Goal: Check status: Check status

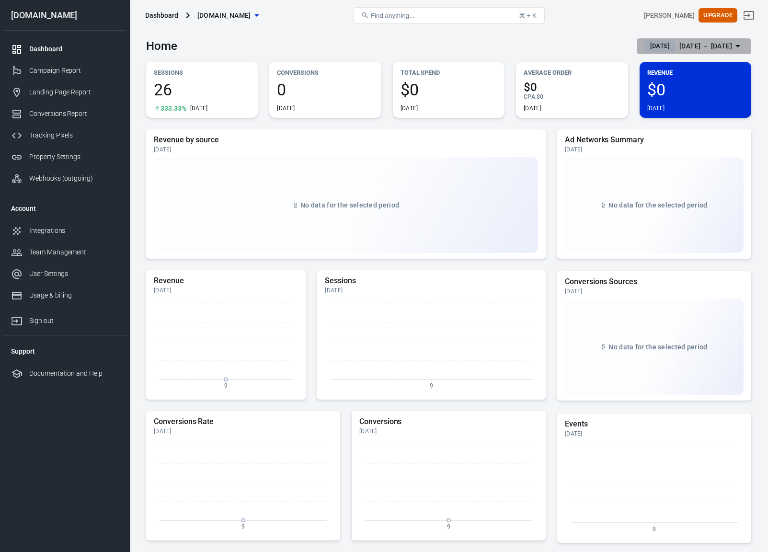
click at [649, 44] on span "[DATE]" at bounding box center [659, 46] width 27 height 10
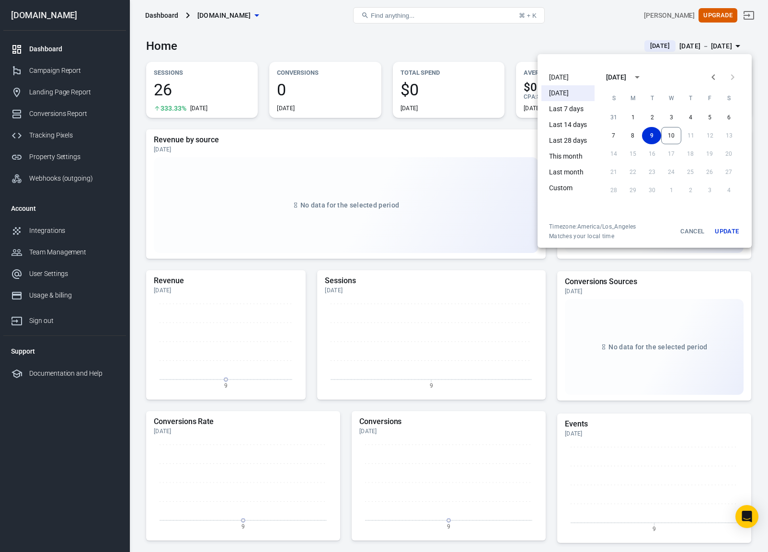
drag, startPoint x: 561, startPoint y: 77, endPoint x: 706, endPoint y: 209, distance: 196.3
click at [561, 77] on li "[DATE]" at bounding box center [567, 77] width 53 height 16
click at [725, 229] on button "Update" at bounding box center [726, 231] width 31 height 17
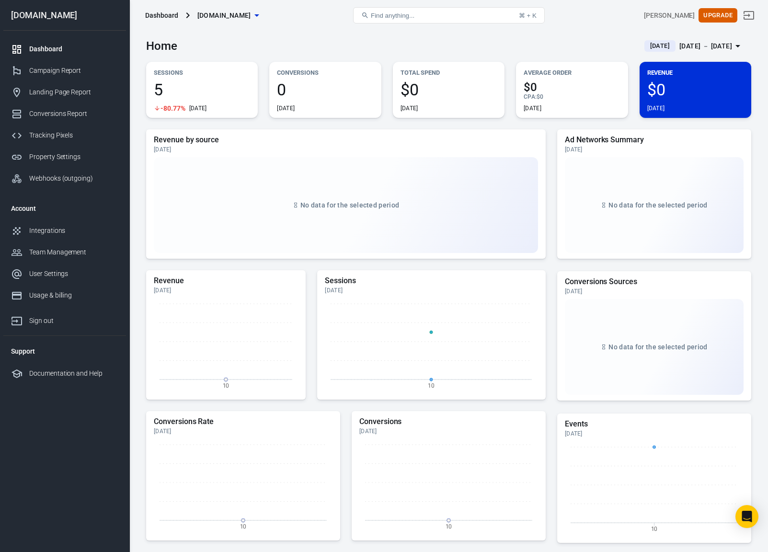
click at [174, 86] on span "5" at bounding box center [202, 89] width 96 height 16
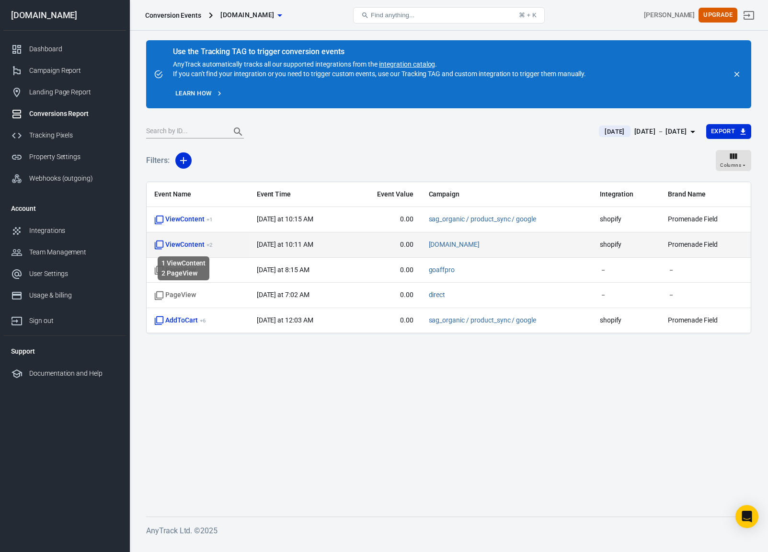
click at [210, 246] on sup "+ 2" at bounding box center [209, 244] width 6 height 7
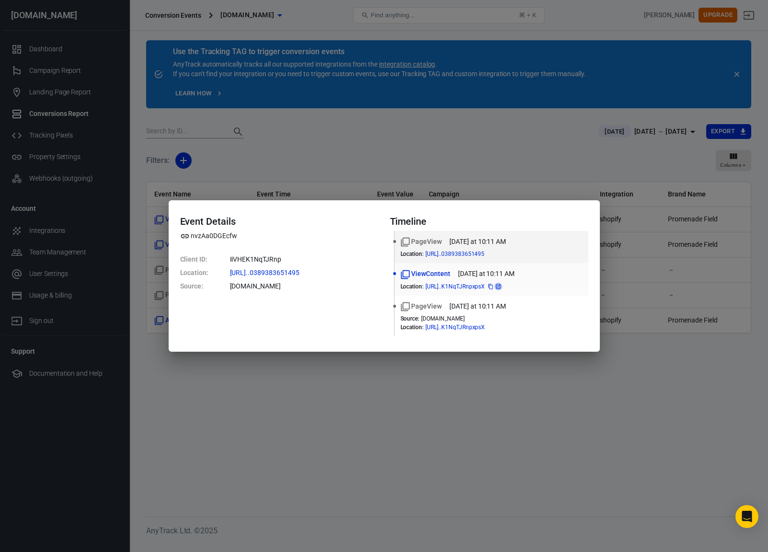
click at [501, 286] on icon at bounding box center [498, 286] width 4 height 4
click at [501, 286] on icon at bounding box center [498, 287] width 6 height 6
click at [732, 421] on div "Event Details nvzAa0DGEcfw Client ID : IiVHEK1NqTJRnp Location : [URL]..0389383…" at bounding box center [384, 276] width 768 height 552
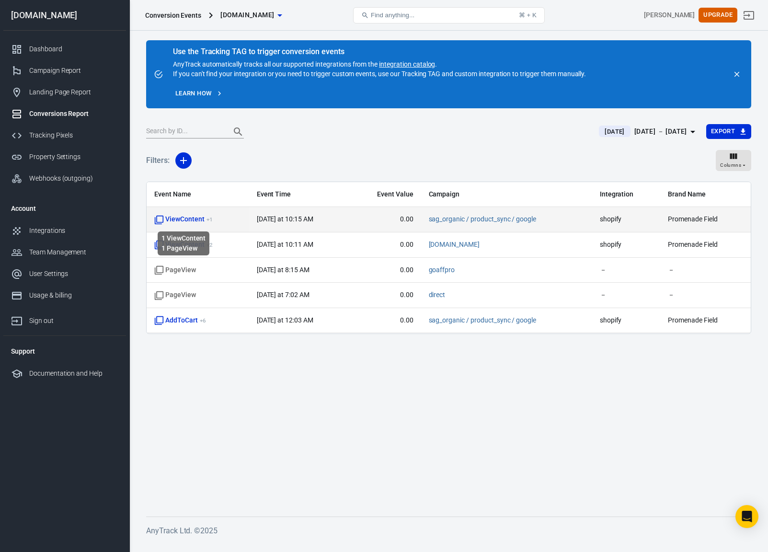
click at [204, 218] on span "ViewContent + 1" at bounding box center [183, 220] width 58 height 10
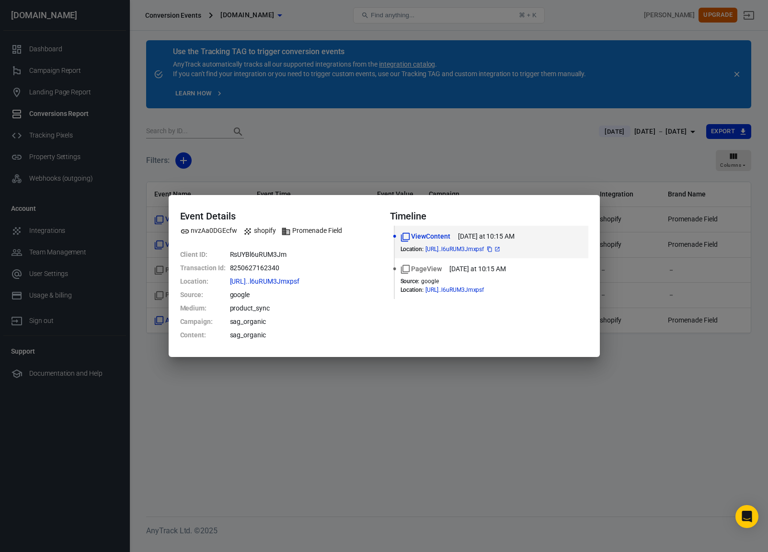
click at [500, 250] on icon at bounding box center [497, 249] width 6 height 6
click at [561, 400] on div "Event Details nvzAa0DGEcfw shopify Promenade Field Client ID : RsUYBl6uRUM3Jm T…" at bounding box center [384, 276] width 768 height 552
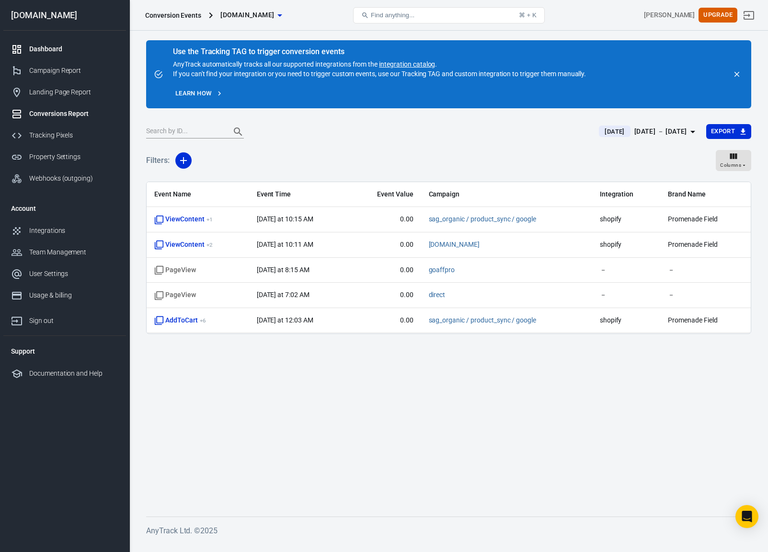
click at [35, 52] on div "Dashboard" at bounding box center [73, 49] width 89 height 10
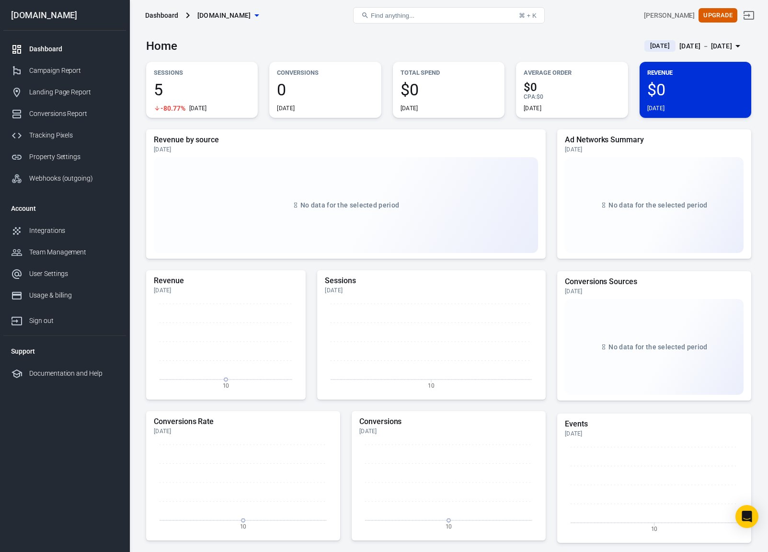
click at [256, 56] on main "Home [DATE] [DATE] － [DATE] Sessions 5 -80.77% [DATE] Conversions 0 [DATE] Tota…" at bounding box center [448, 322] width 605 height 583
